Goal: Navigation & Orientation: Find specific page/section

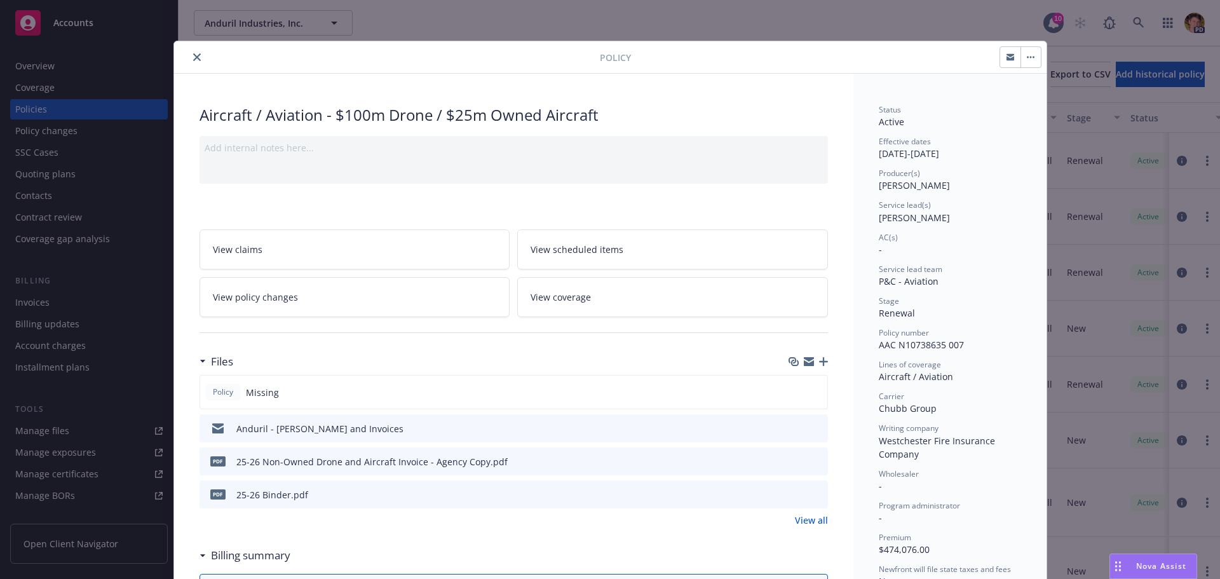
click at [189, 62] on button "close" at bounding box center [196, 57] width 15 height 15
click at [191, 62] on div "Show inactive Export to CSV Add historical policy" at bounding box center [699, 74] width 1041 height 56
